Goal: Find specific page/section: Find specific page/section

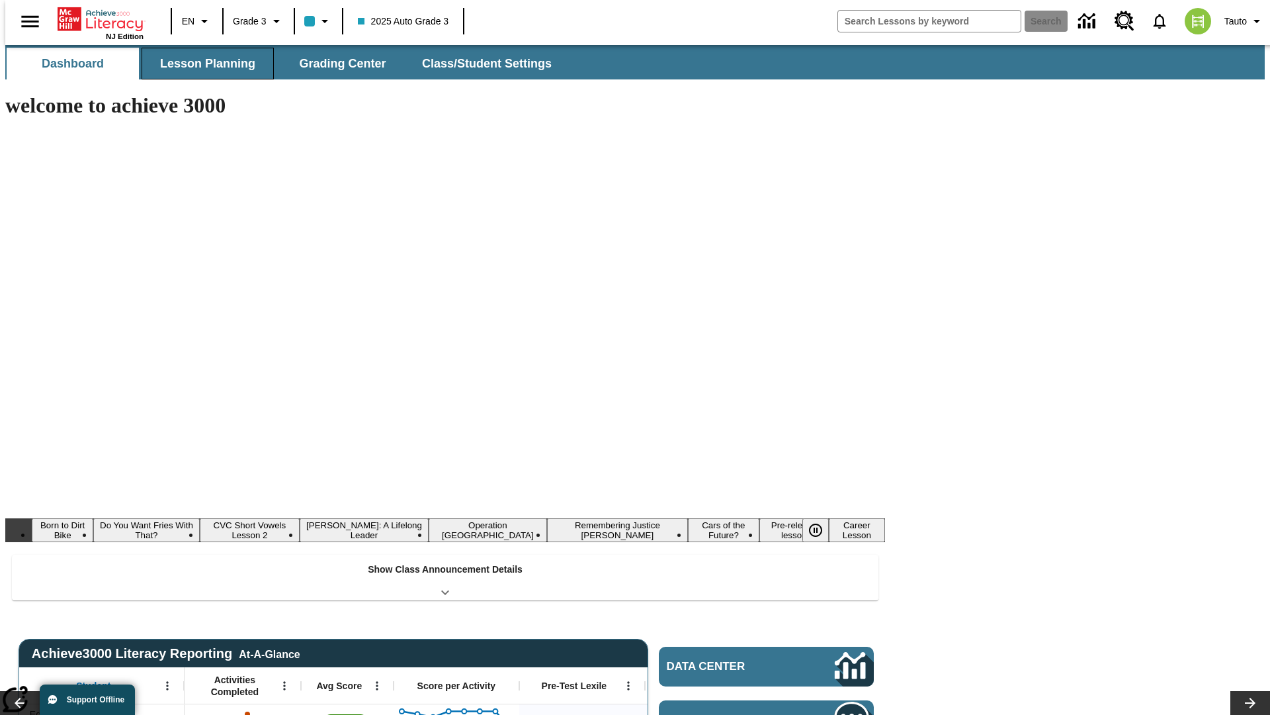
click at [202, 64] on button "Lesson Planning" at bounding box center [208, 64] width 132 height 32
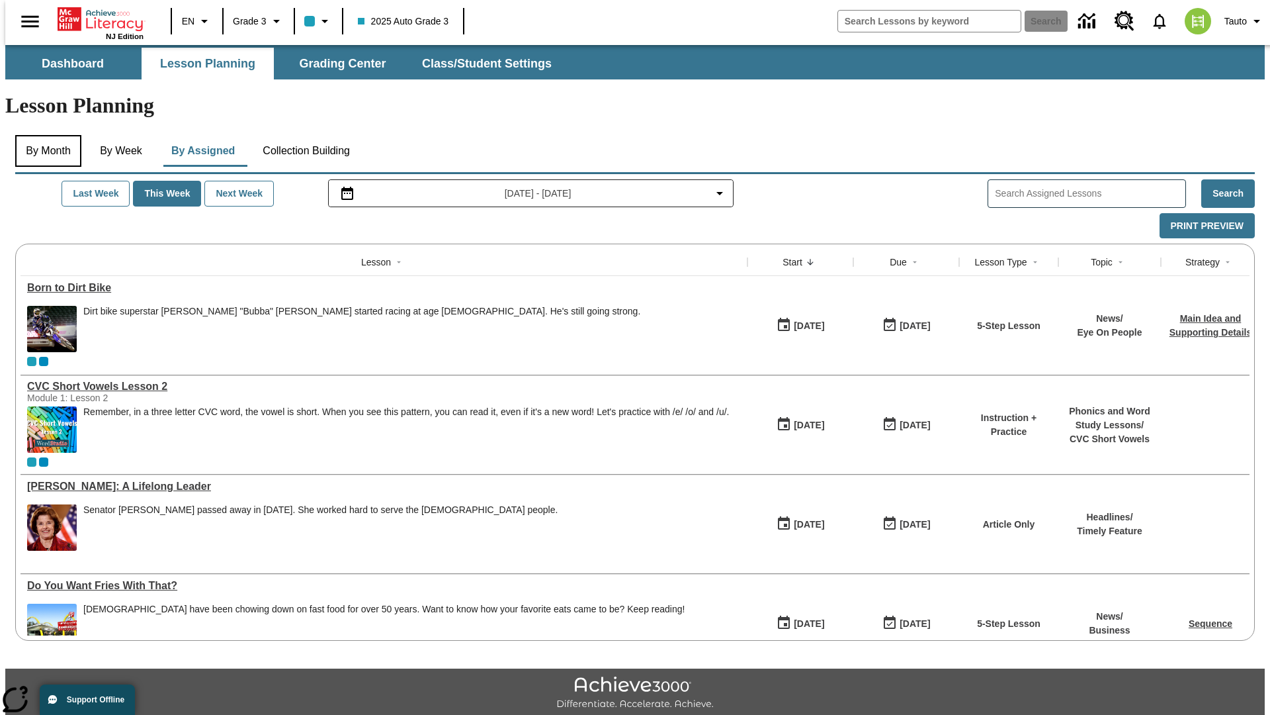
click at [44, 135] on button "By Month" at bounding box center [48, 151] width 66 height 32
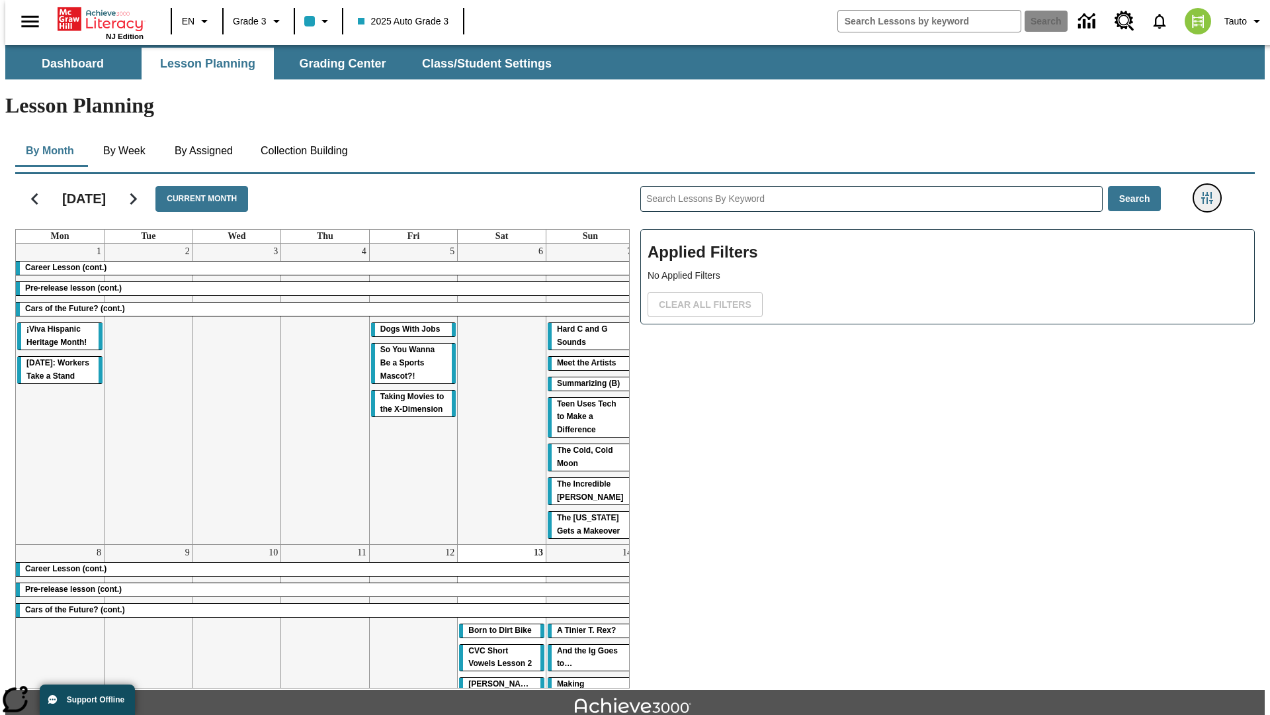
click at [1211, 192] on icon "Filters Side menu" at bounding box center [1207, 198] width 12 height 12
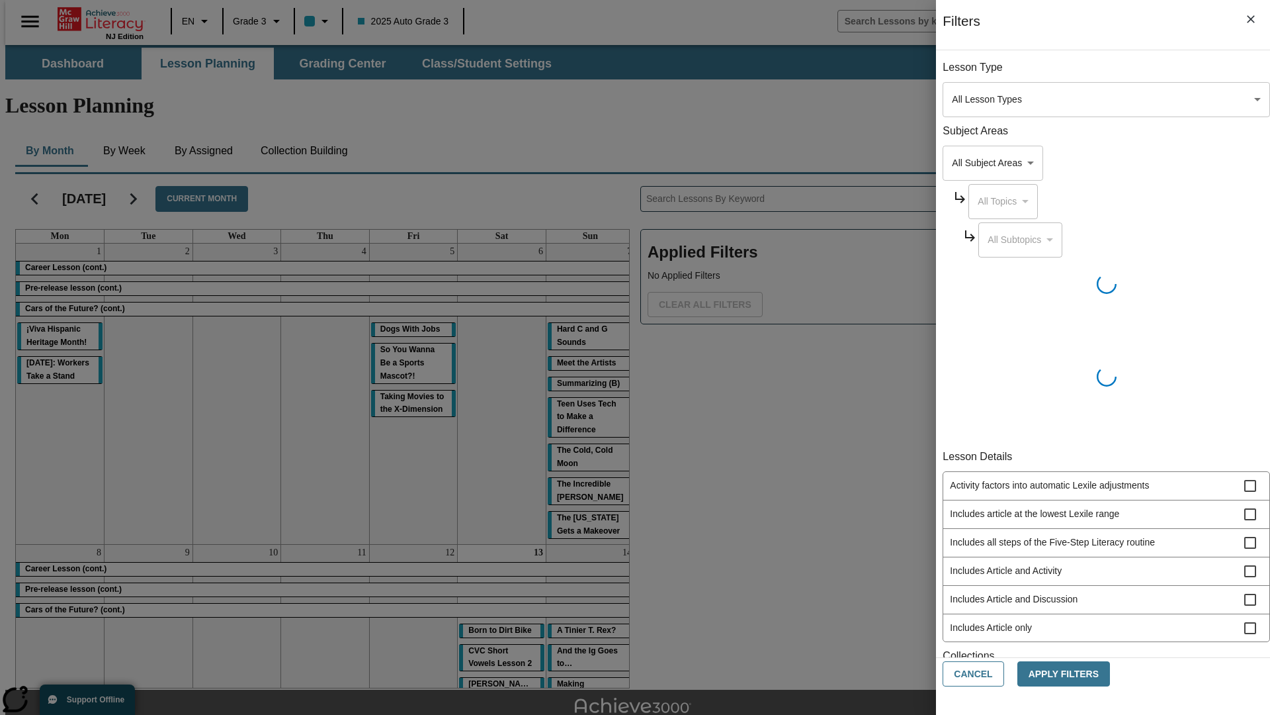
click at [953, 99] on body "Skip to main content [GEOGRAPHIC_DATA] Edition EN Grade 3 2025 Auto Grade 3 Sea…" at bounding box center [635, 410] width 1260 height 730
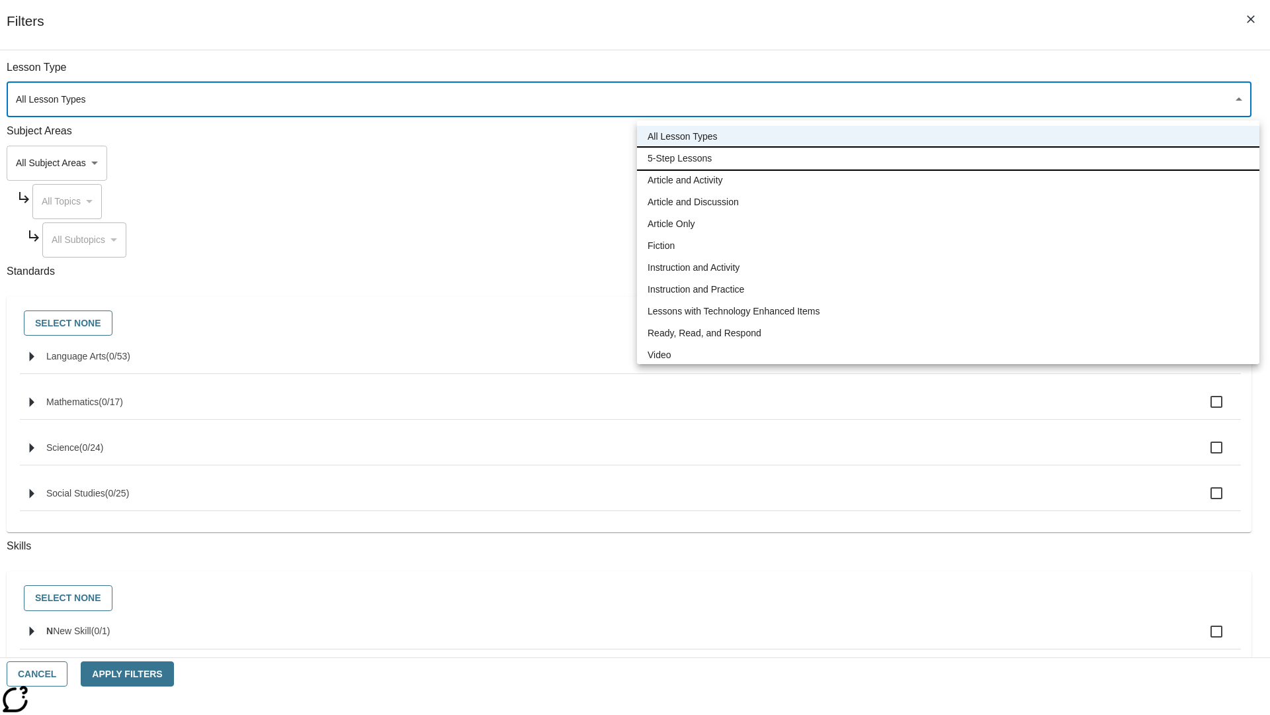
click at [948, 158] on li "5-Step Lessons" at bounding box center [948, 159] width 623 height 22
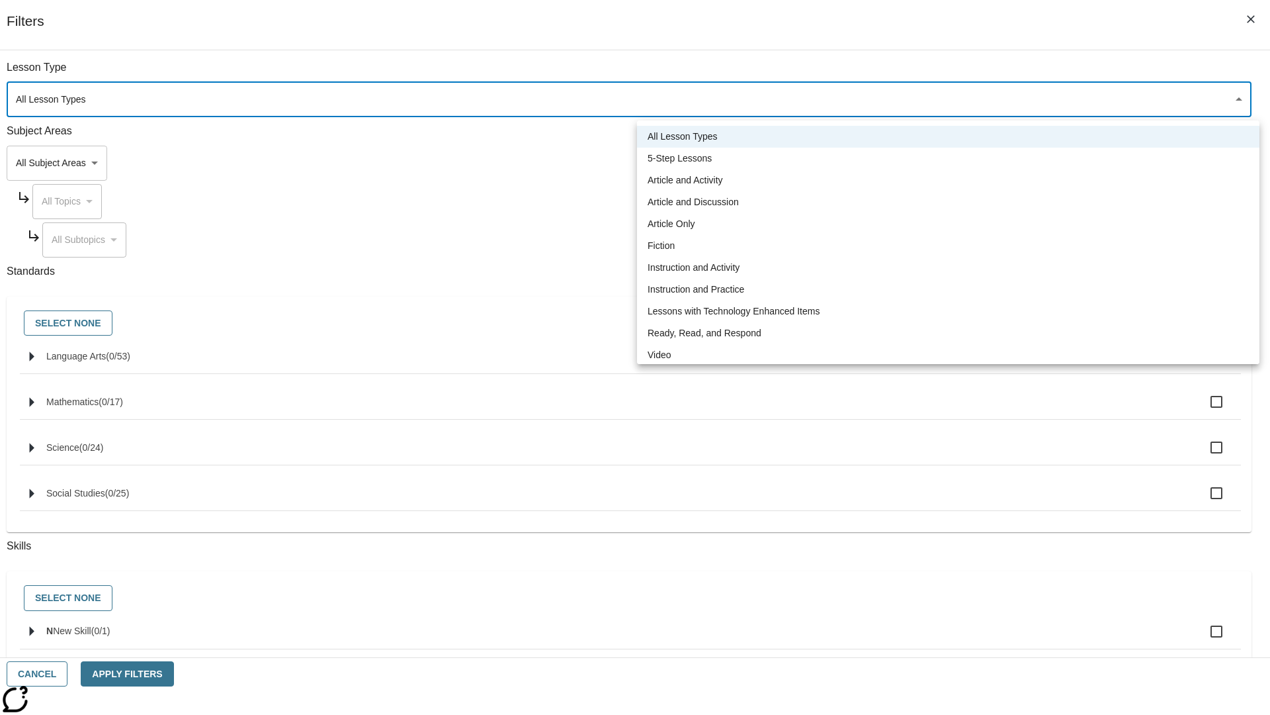
type input "1"
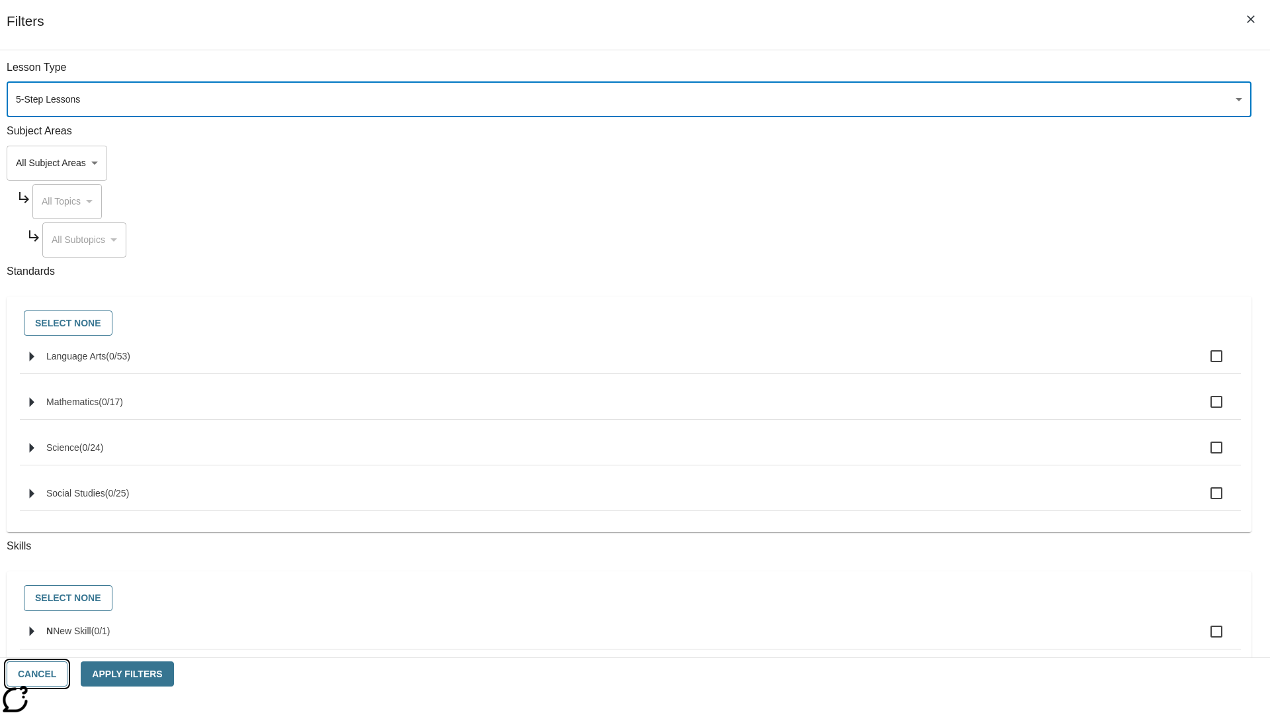
click at [67, 674] on button "Cancel" at bounding box center [37, 674] width 61 height 26
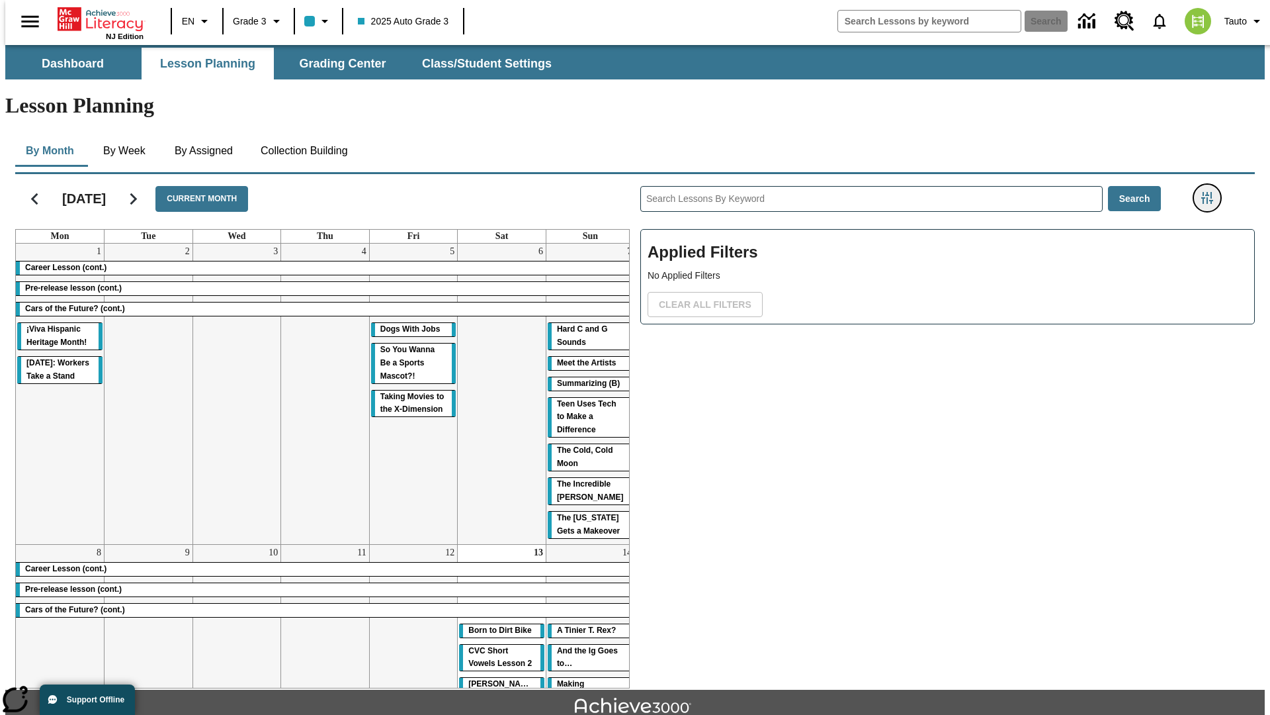
click at [1211, 192] on icon "Filters Side menu" at bounding box center [1207, 198] width 12 height 12
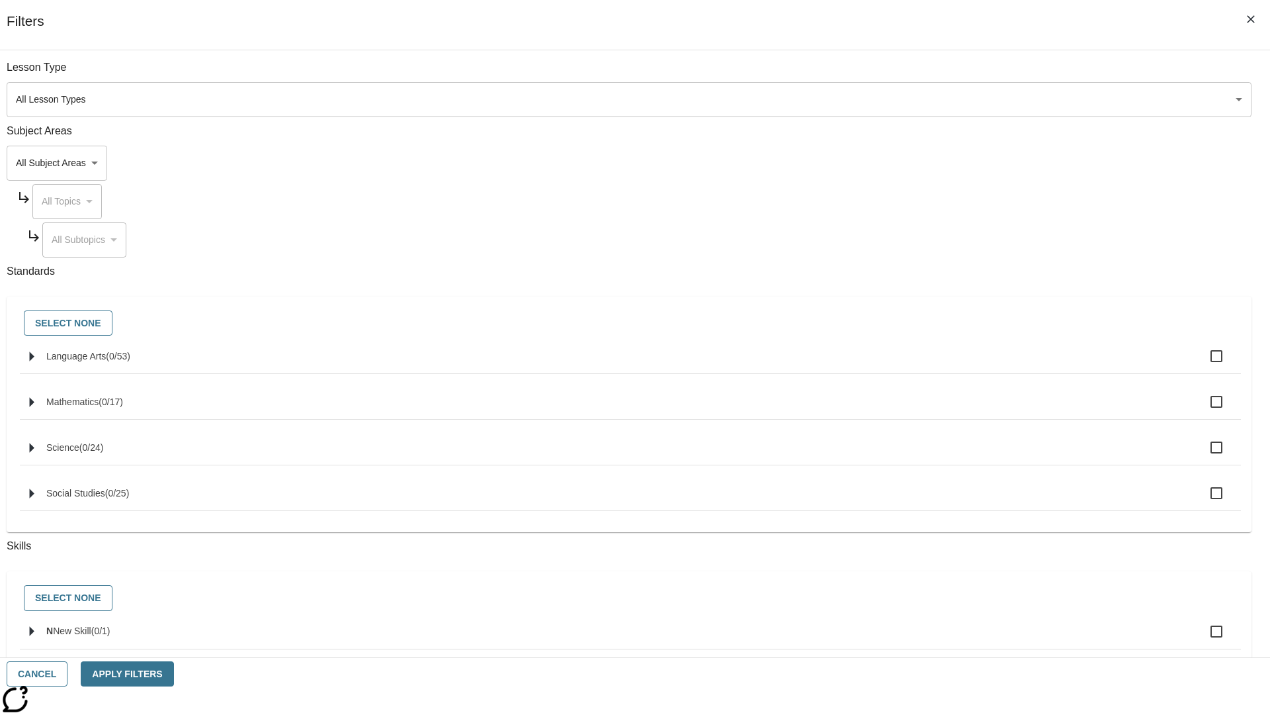
click at [953, 99] on body "Skip to main content [GEOGRAPHIC_DATA] Edition EN Grade 3 2025 Auto Grade 3 Sea…" at bounding box center [635, 410] width 1260 height 730
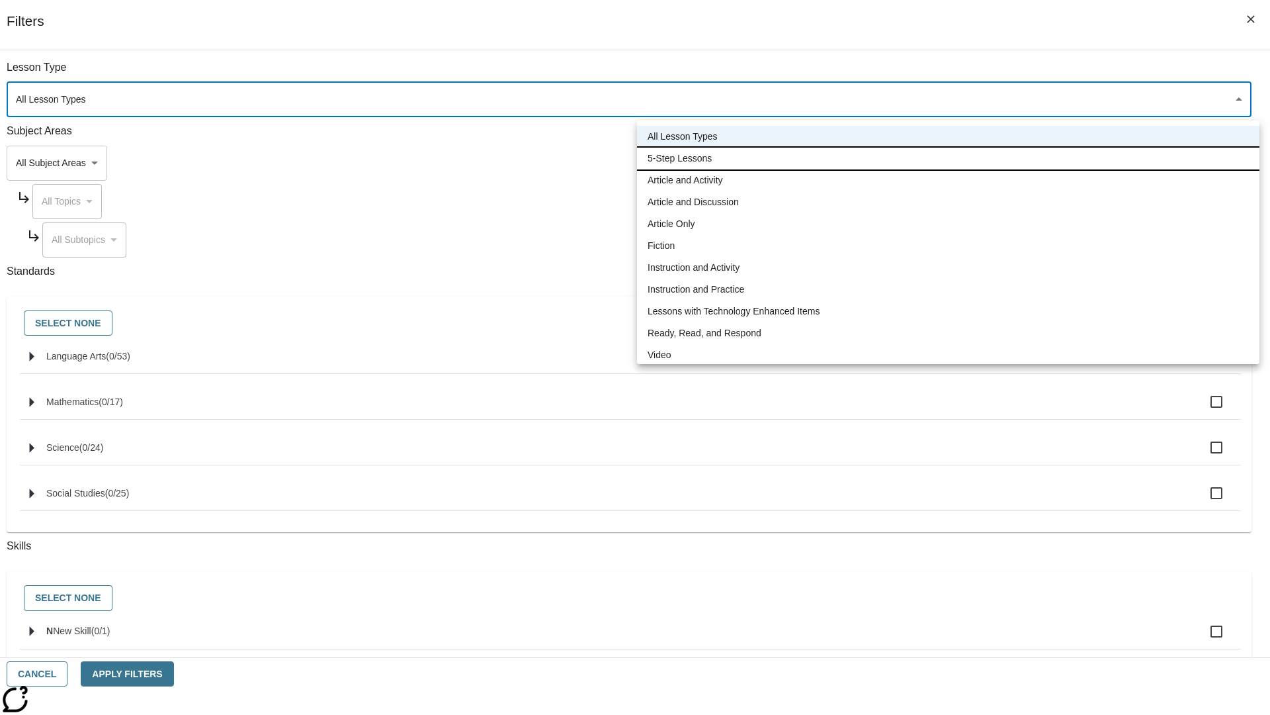
click at [948, 158] on li "5-Step Lessons" at bounding box center [948, 159] width 623 height 22
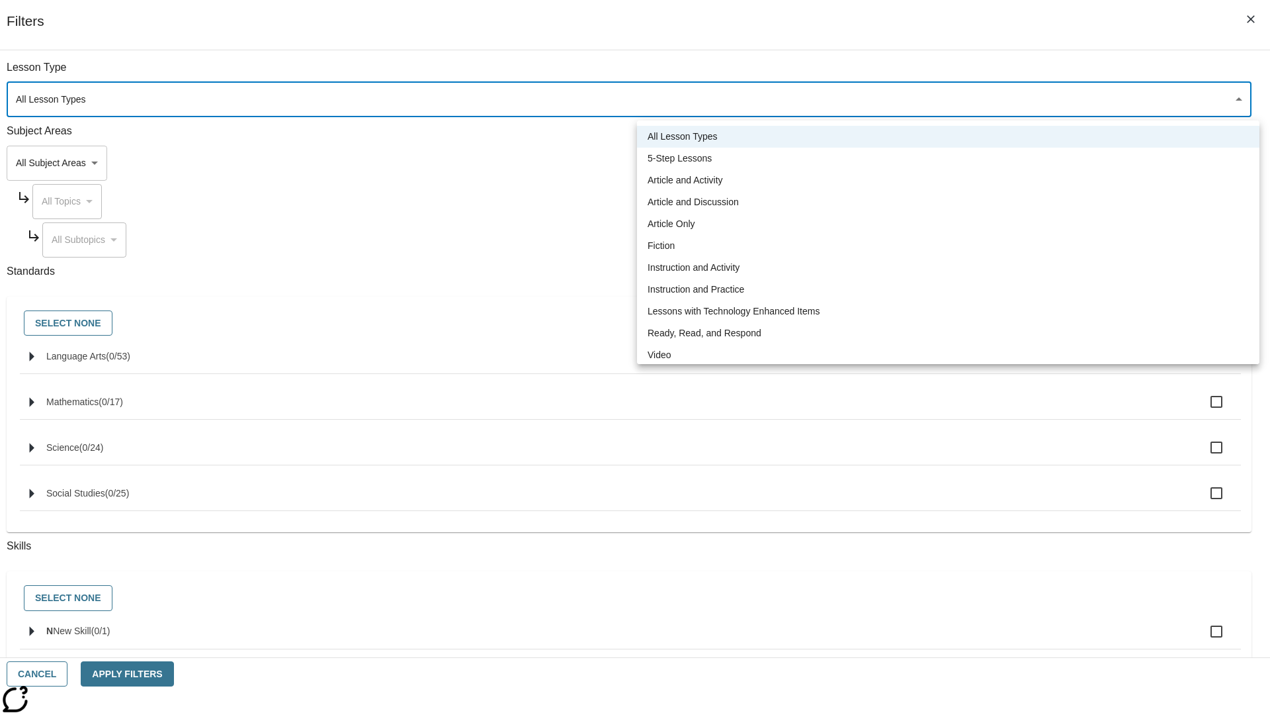
type input "1"
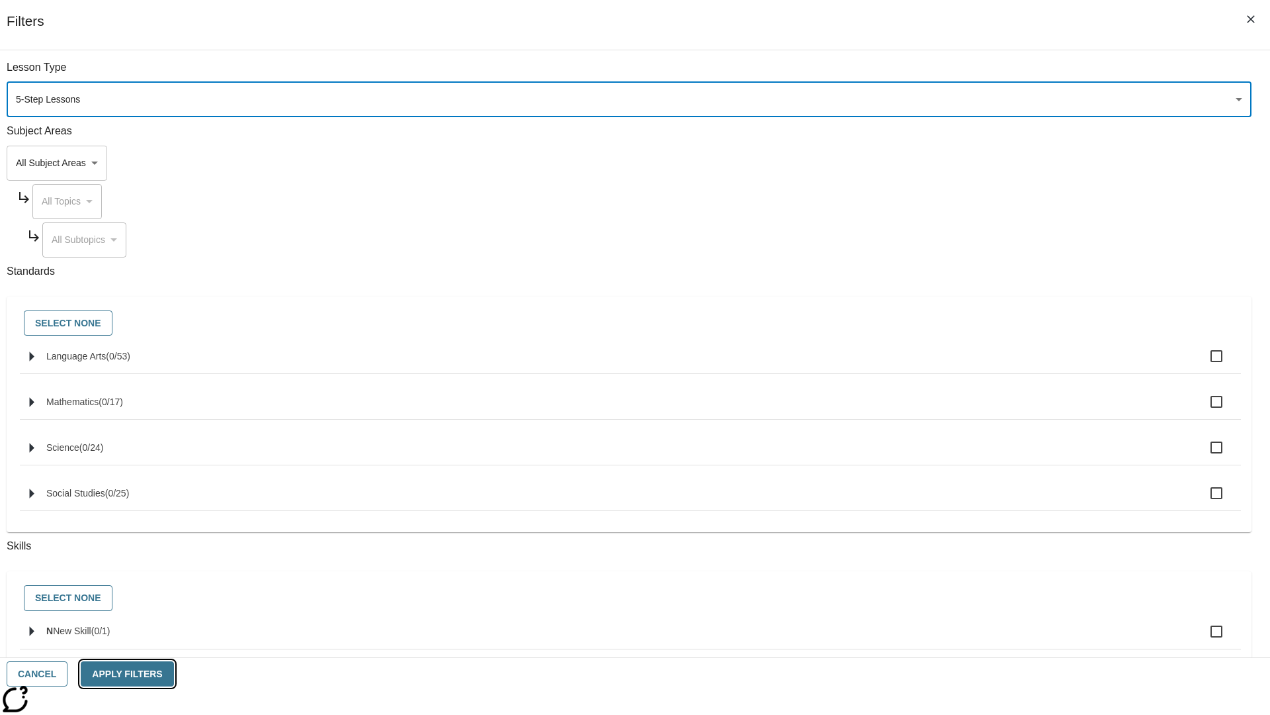
click at [173, 674] on button "Apply Filters" at bounding box center [127, 674] width 93 height 26
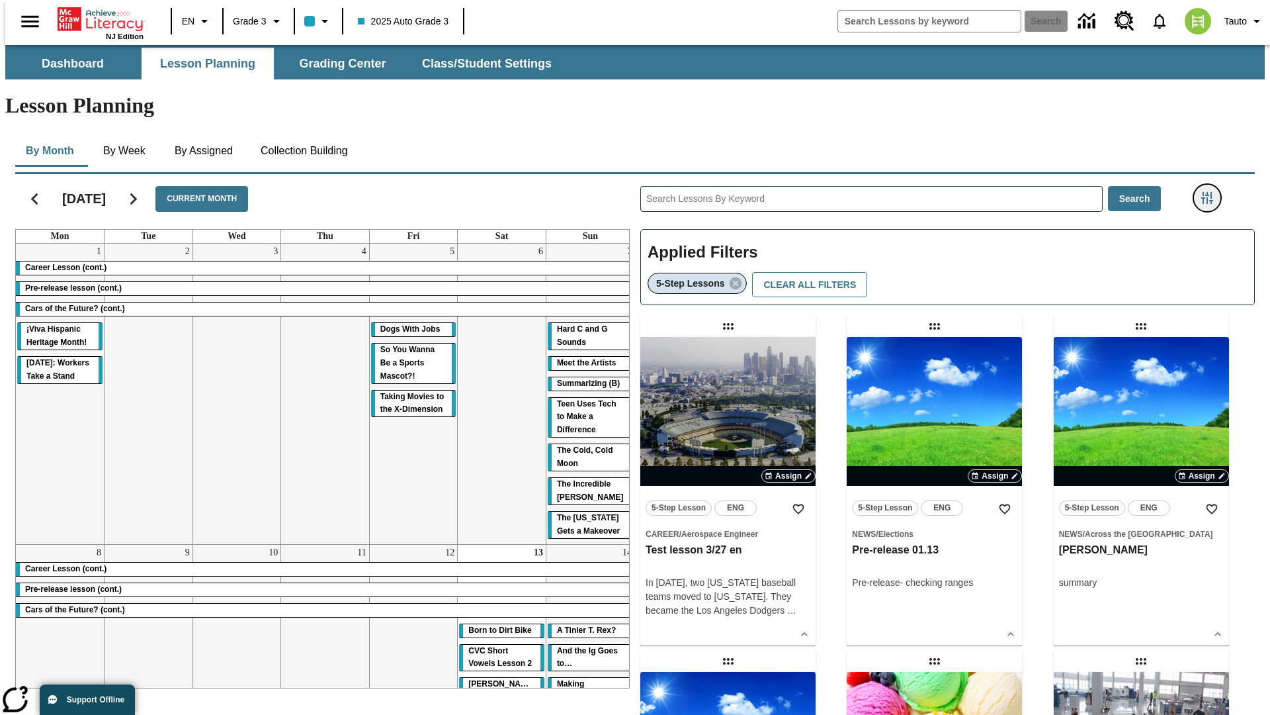
click at [1211, 192] on icon "Filters Side menu" at bounding box center [1207, 198] width 12 height 12
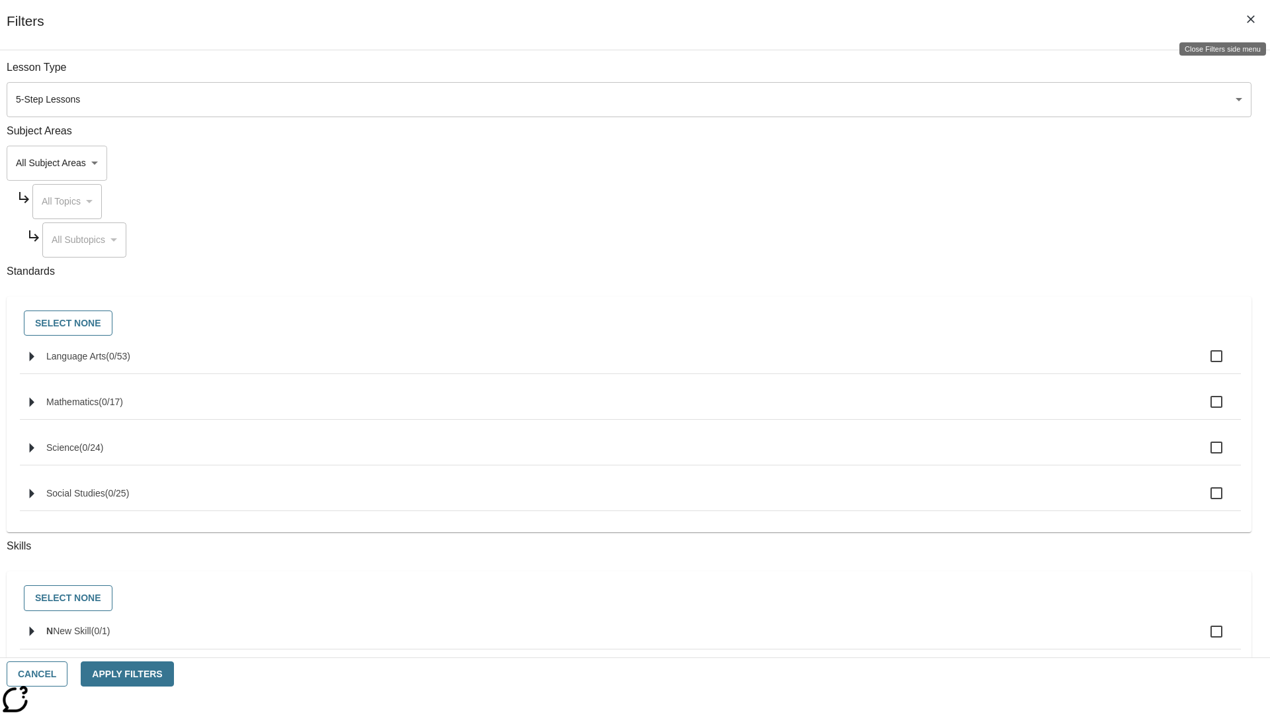
click at [1251, 19] on icon "Close Filters side menu" at bounding box center [1251, 19] width 8 height 8
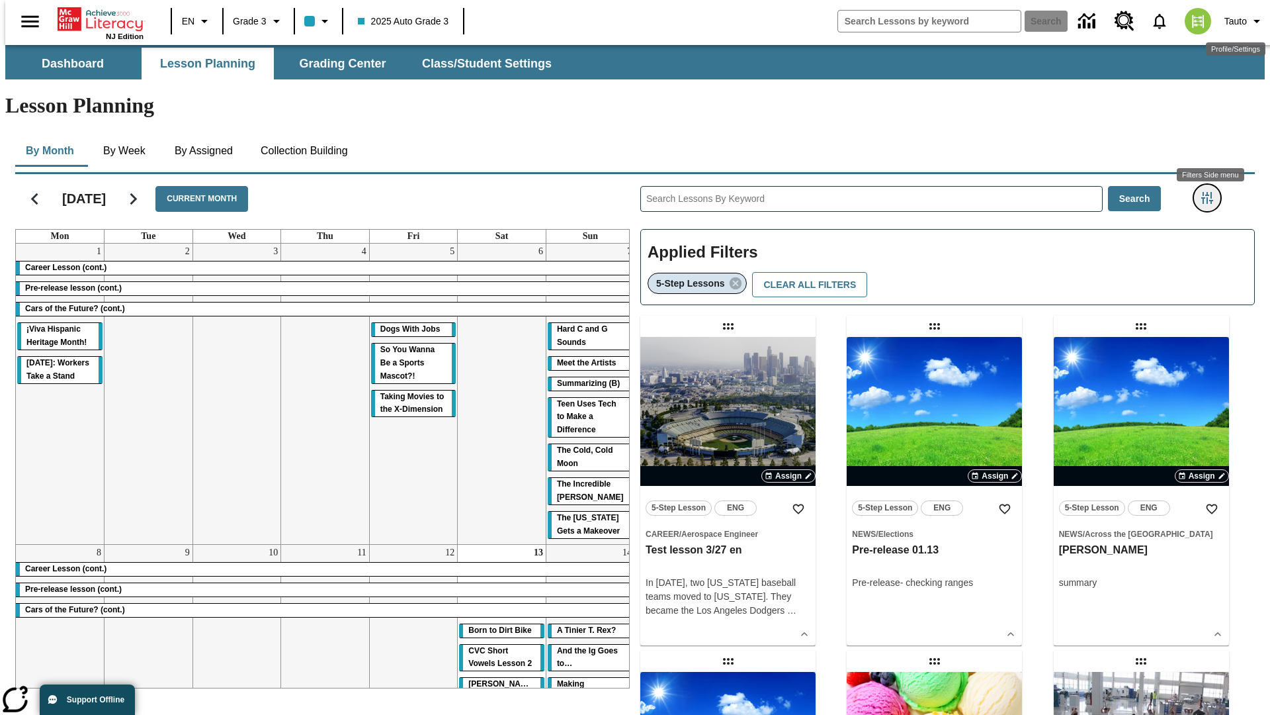
click at [1211, 192] on icon "Filters Side menu" at bounding box center [1207, 198] width 12 height 12
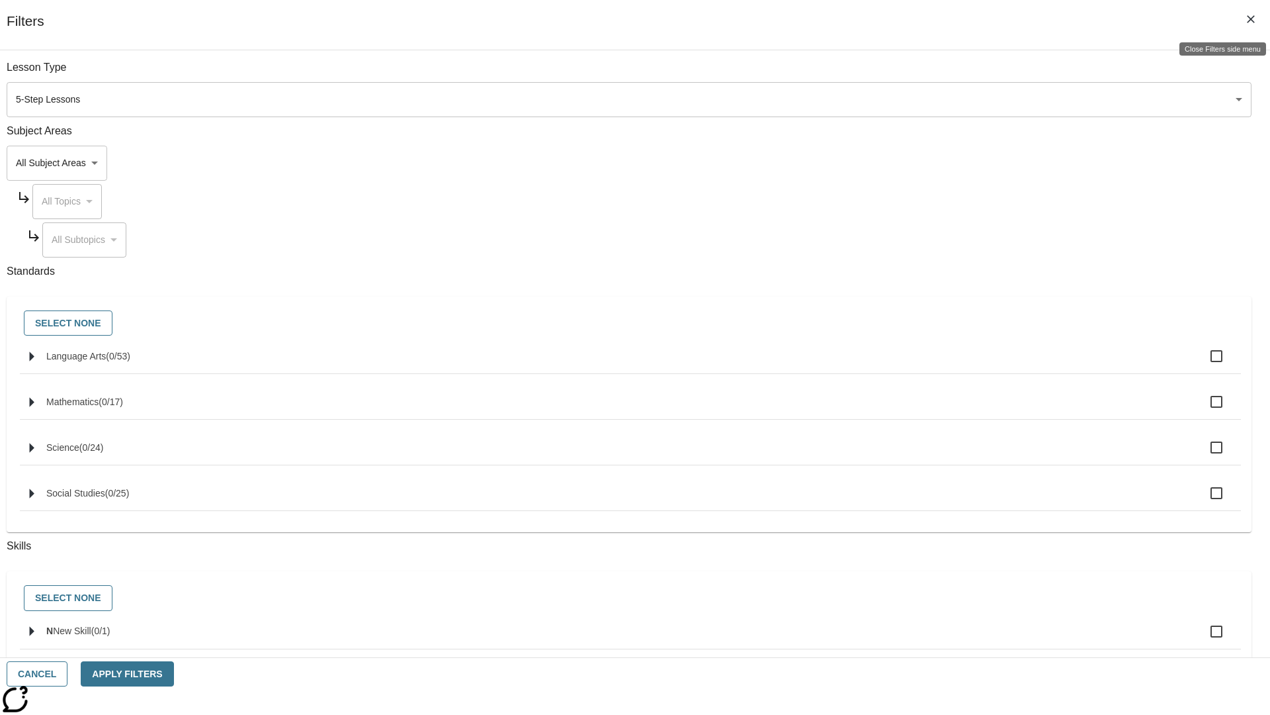
click at [1251, 19] on icon "Close Filters side menu" at bounding box center [1251, 19] width 8 height 8
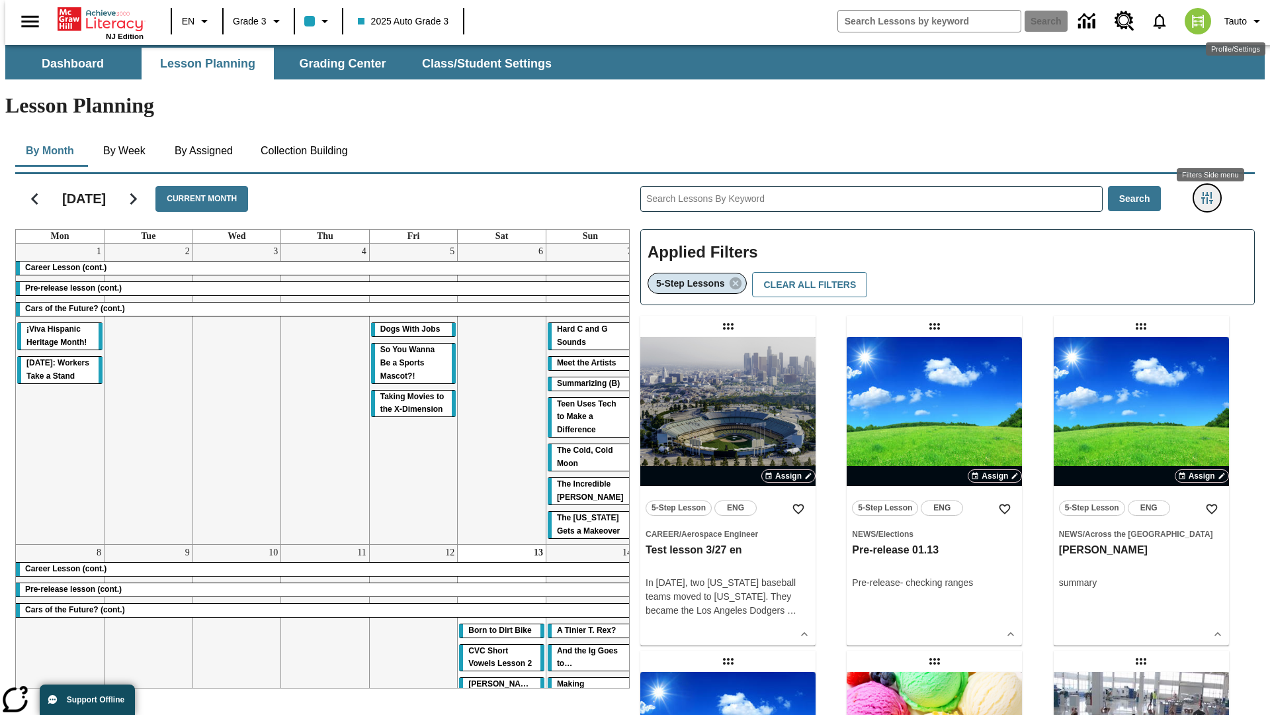
click at [1211, 192] on icon "Filters Side menu" at bounding box center [1207, 198] width 12 height 12
